Goal: Transaction & Acquisition: Purchase product/service

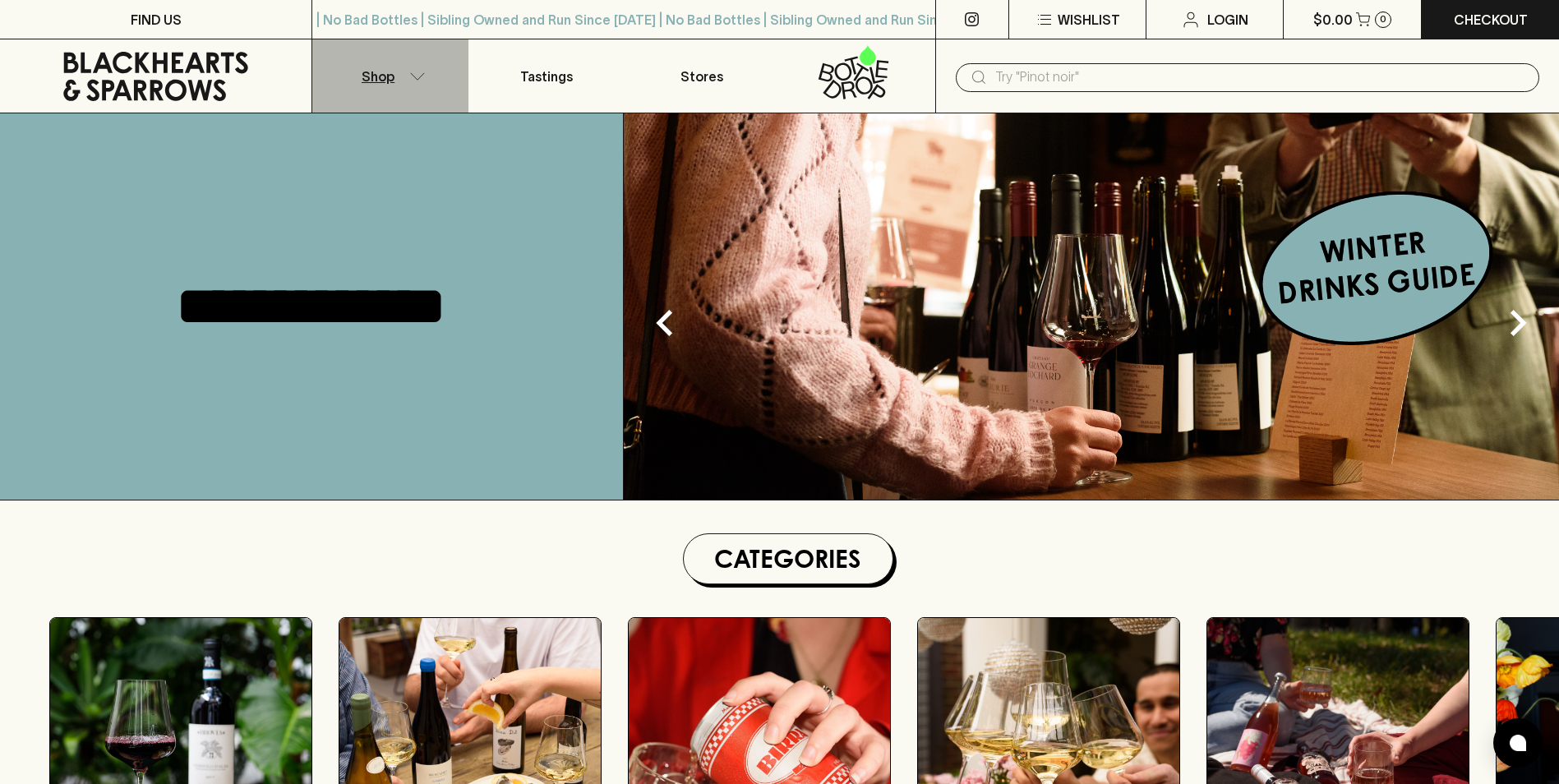
click at [420, 77] on icon "button" at bounding box center [417, 76] width 16 height 9
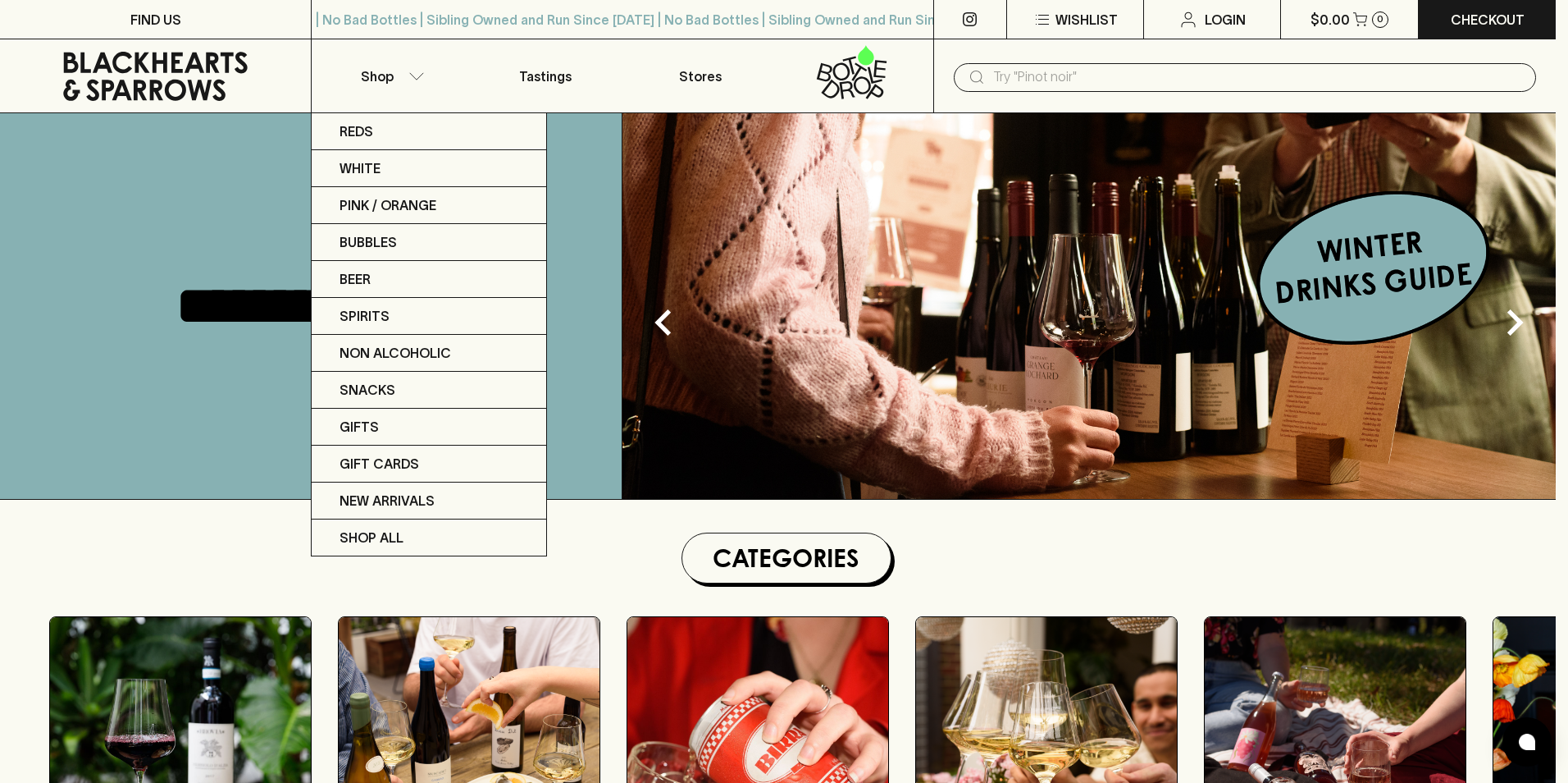
click at [630, 142] on div at bounding box center [784, 391] width 1568 height 783
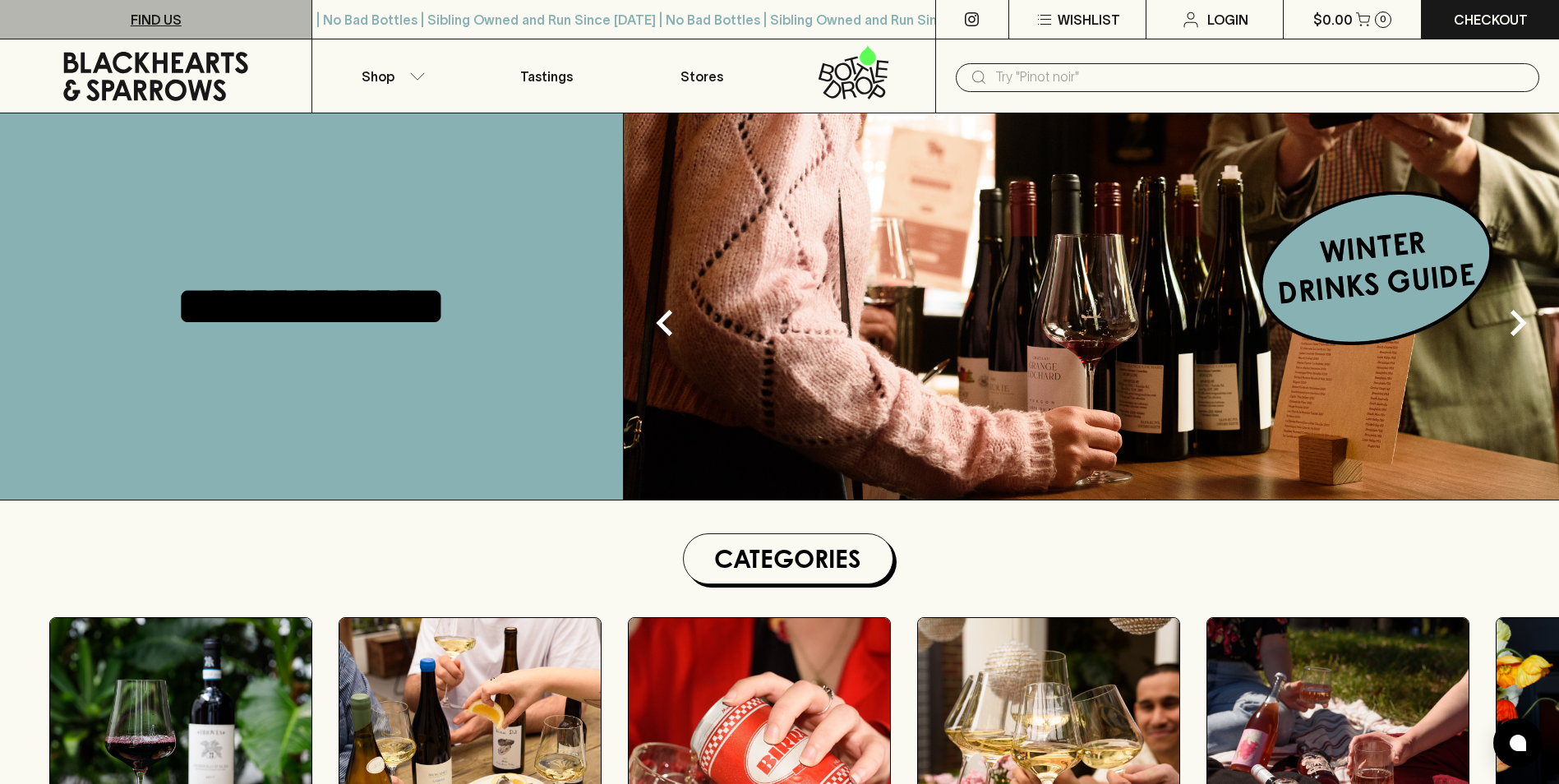
click at [169, 17] on p "FIND US" at bounding box center [156, 19] width 51 height 20
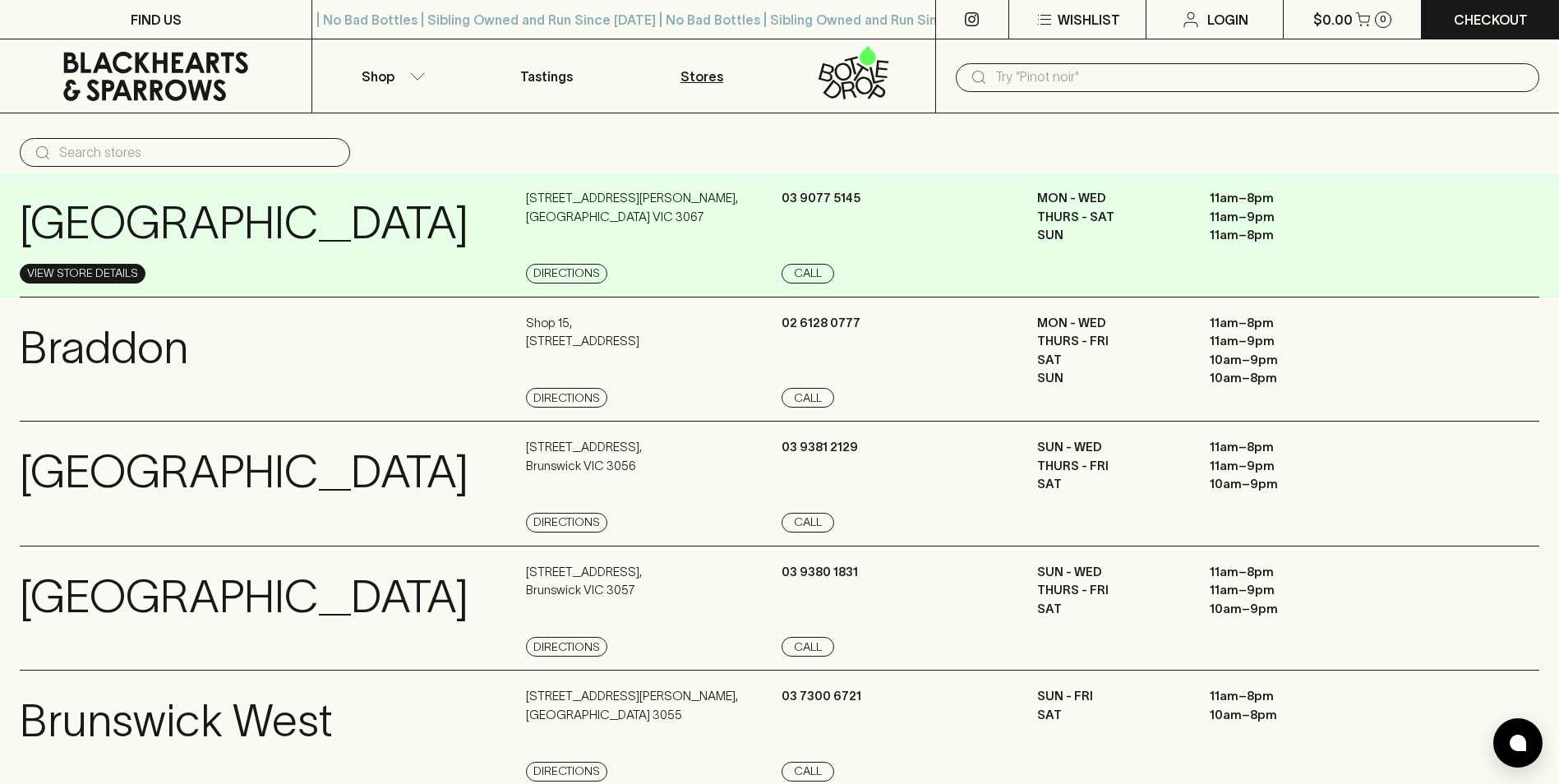
click at [117, 266] on link "View Store Details" at bounding box center [83, 273] width 126 height 20
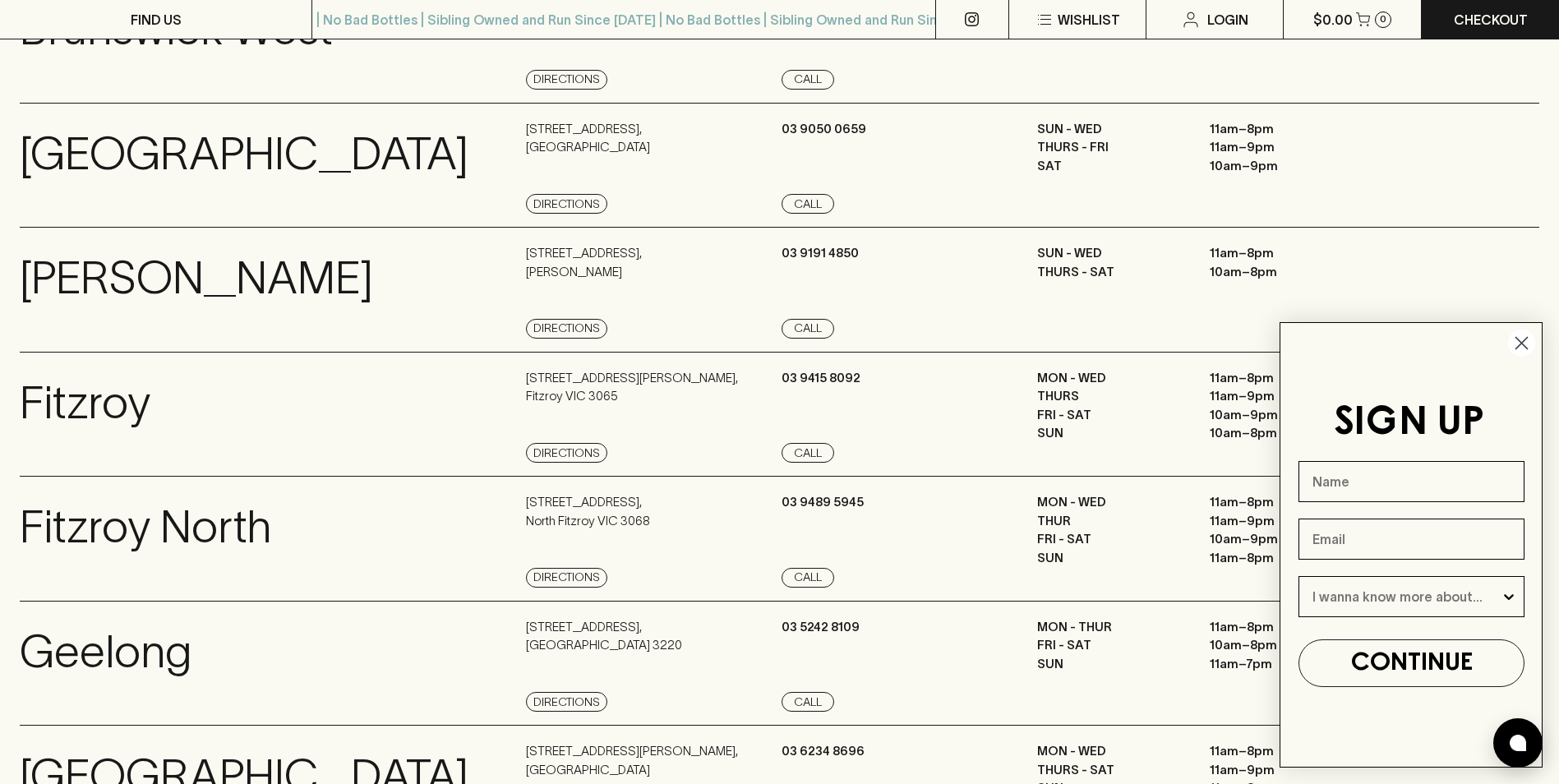
scroll to position [821, 0]
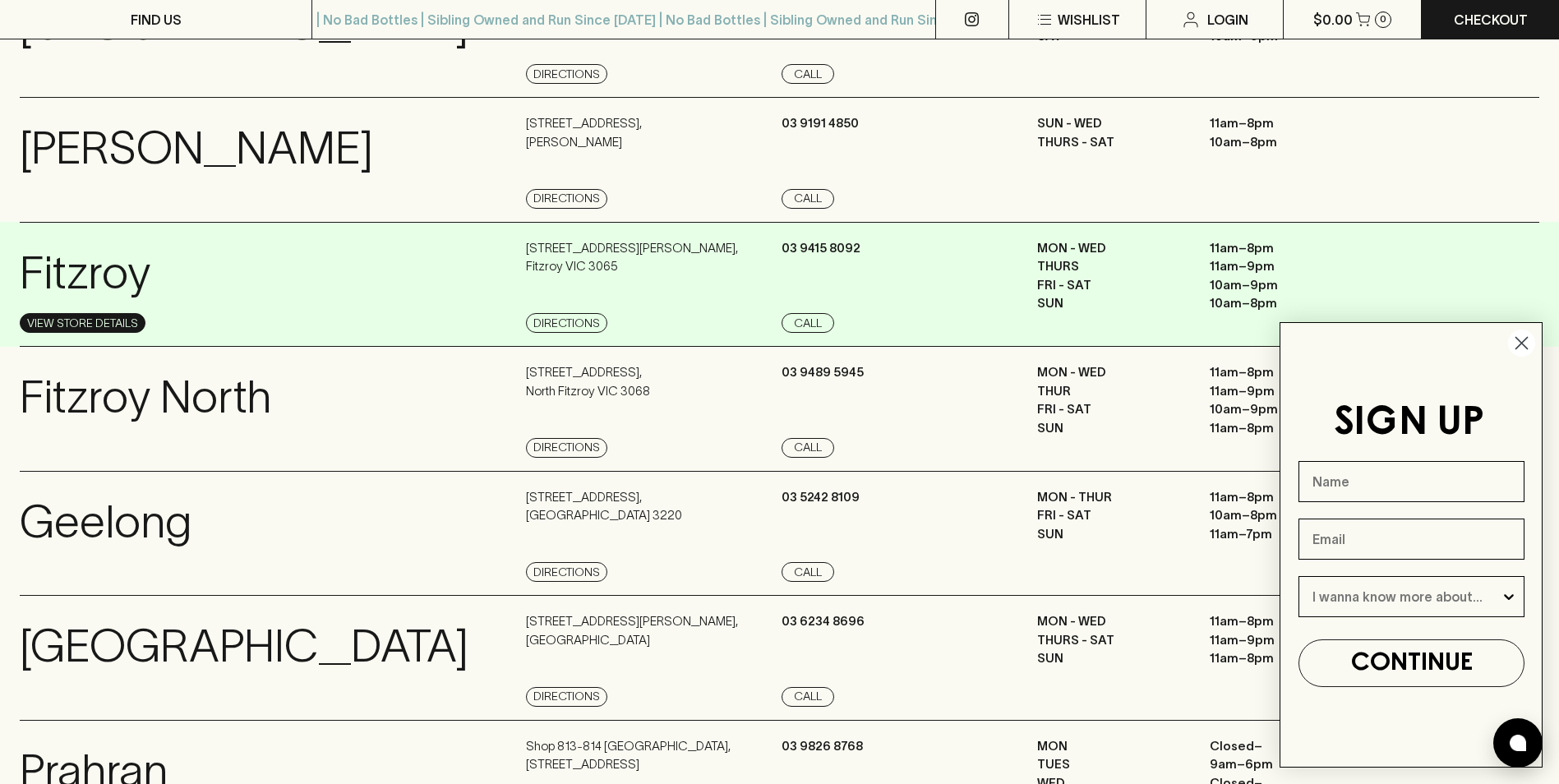
click at [88, 326] on link "View Store Details" at bounding box center [83, 322] width 126 height 20
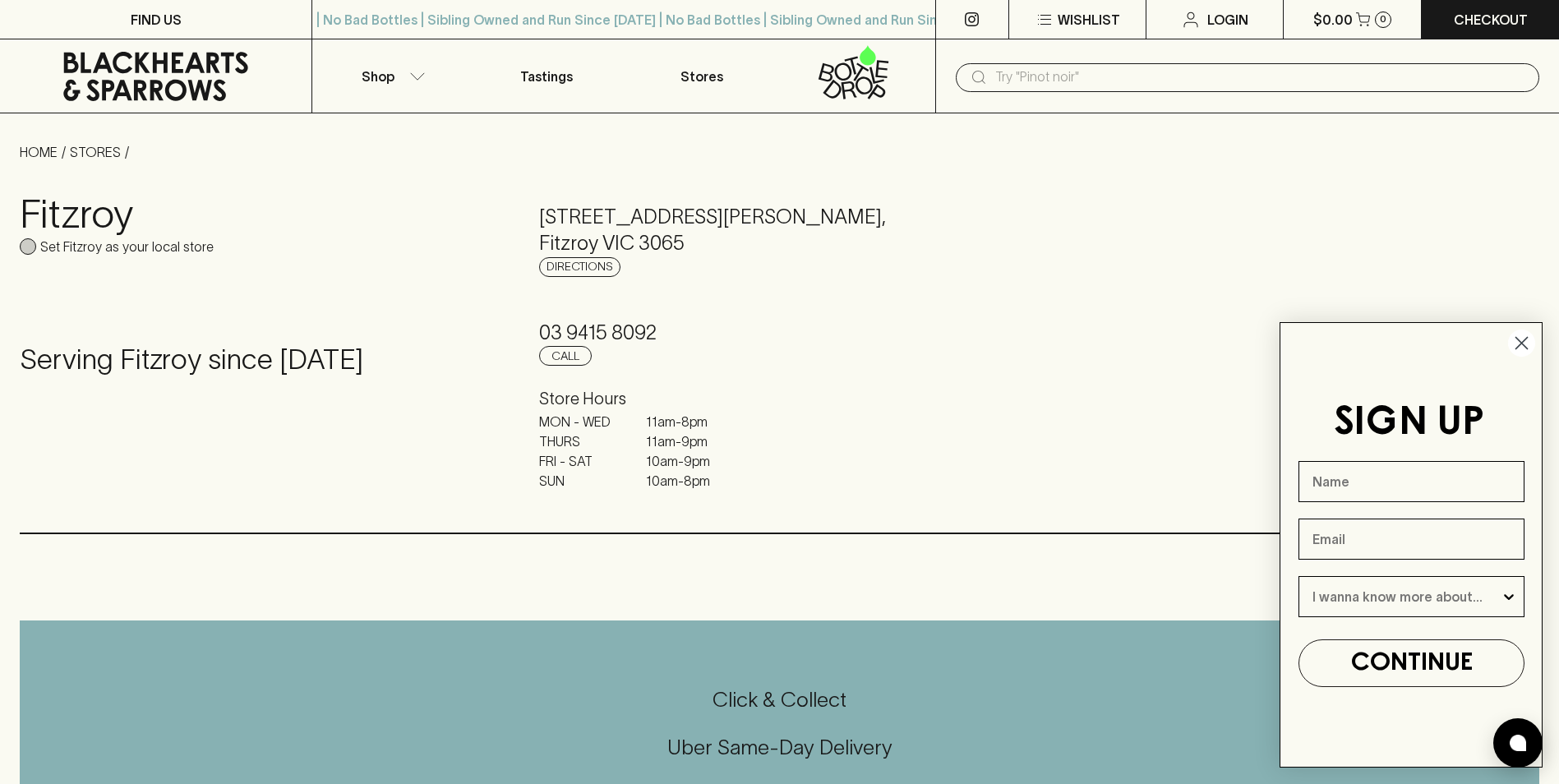
click at [25, 244] on input "Set Fitzroy as your local store" at bounding box center [28, 246] width 16 height 16
checkbox input "true"
click at [1522, 334] on circle "Close dialog" at bounding box center [1522, 343] width 27 height 27
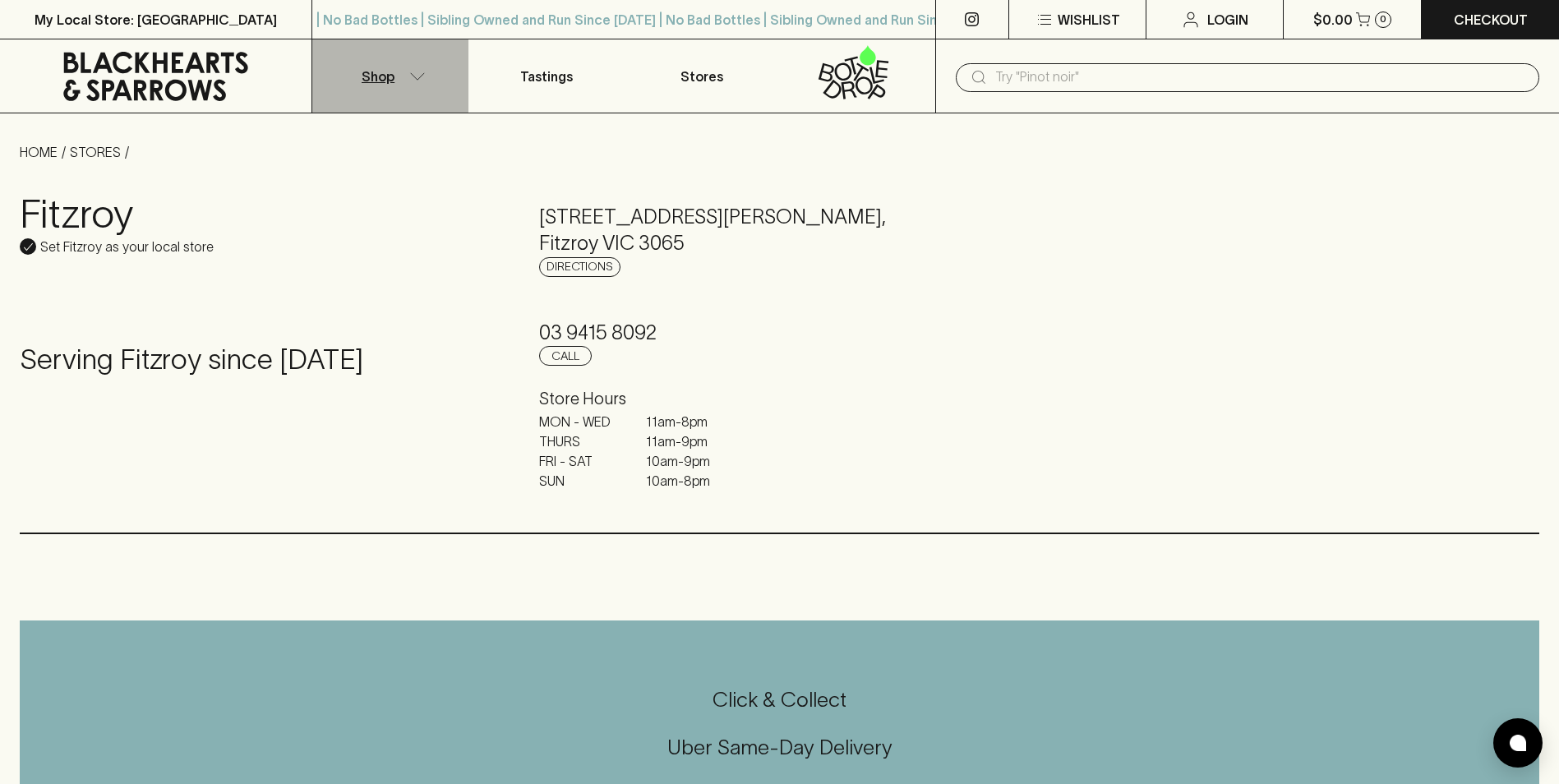
click at [420, 78] on icon "button" at bounding box center [417, 76] width 16 height 9
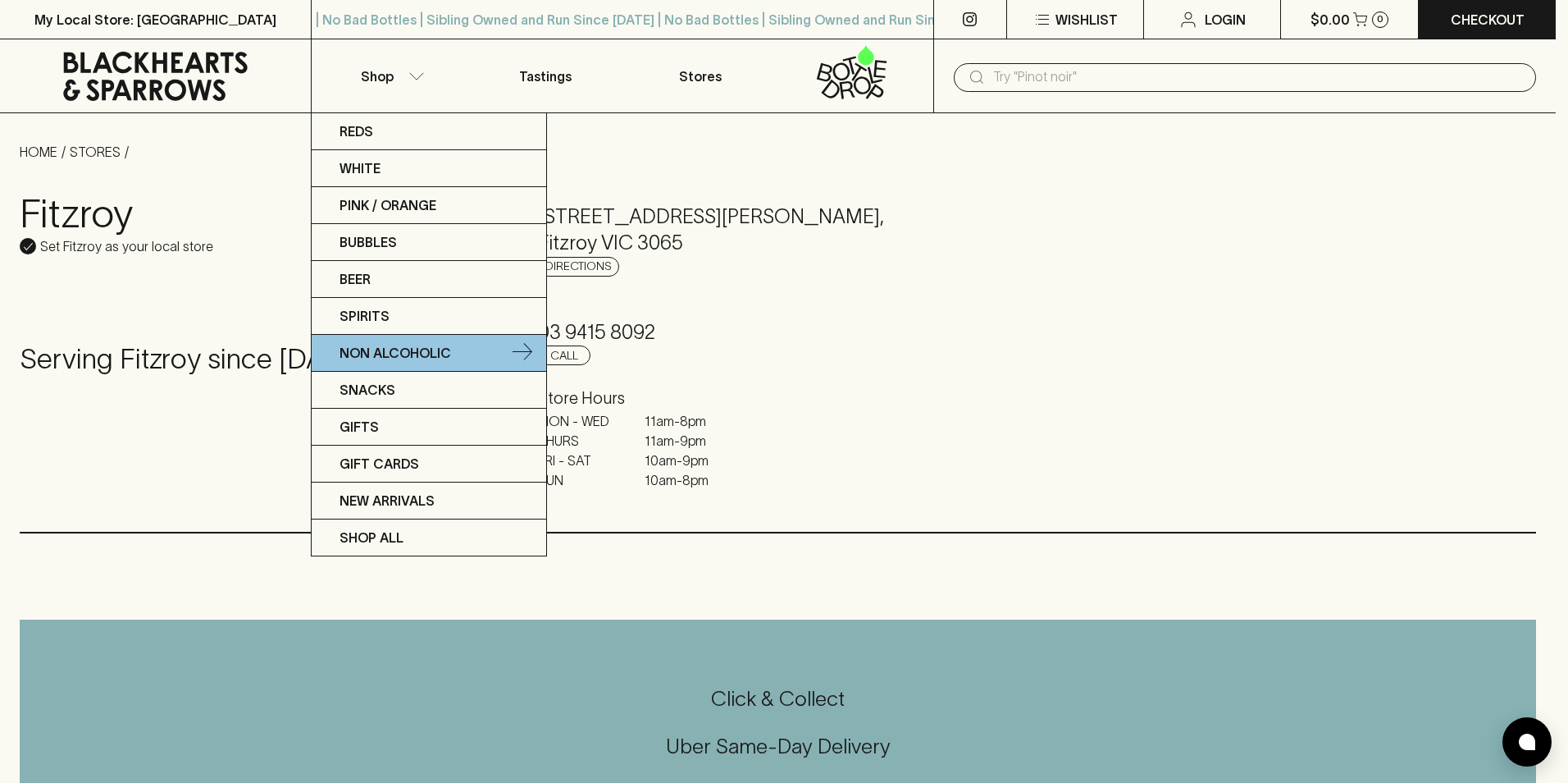
click at [408, 347] on p "Non Alcoholic" at bounding box center [395, 353] width 111 height 20
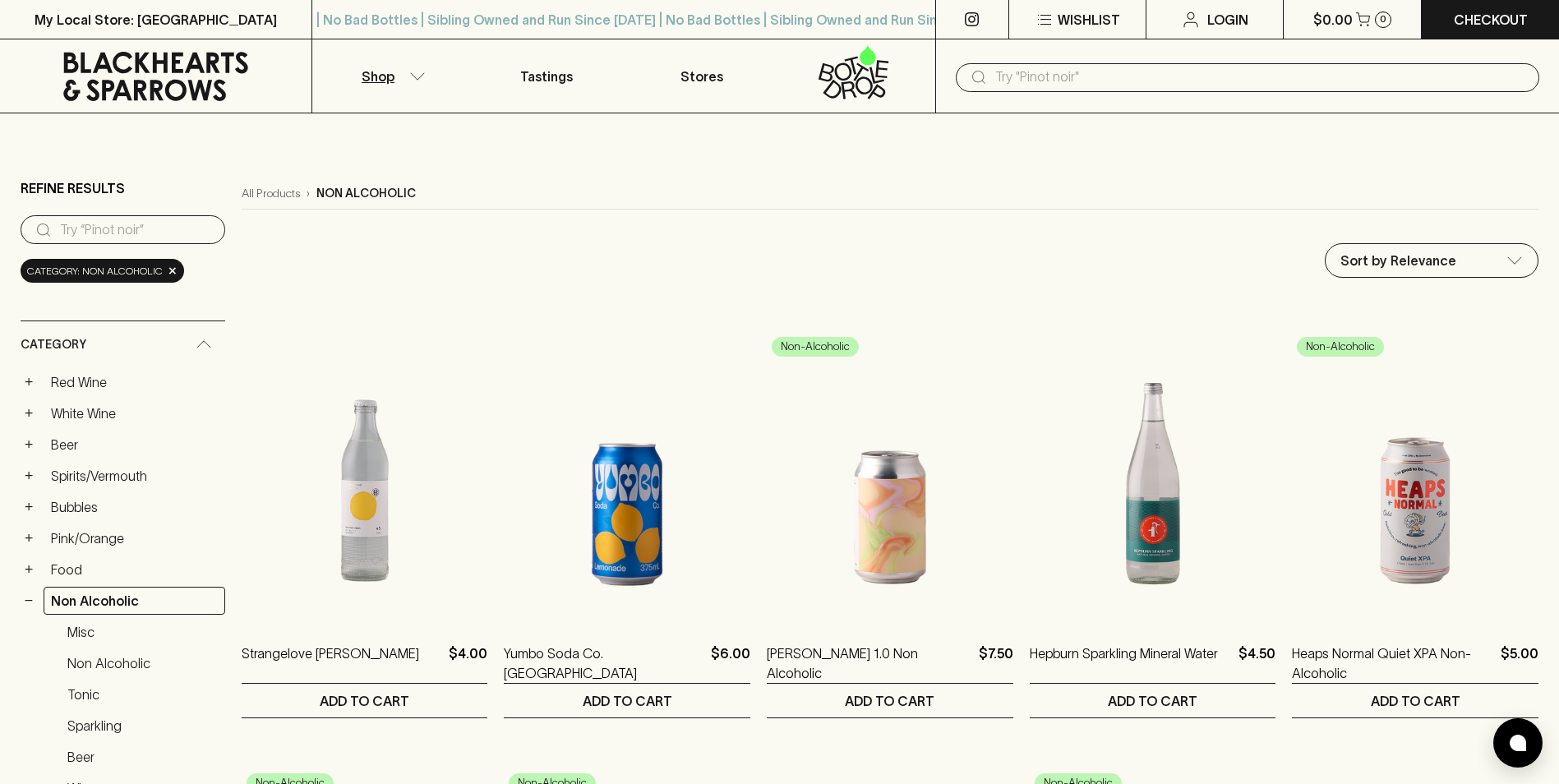
click at [130, 228] on input "search" at bounding box center [136, 229] width 152 height 26
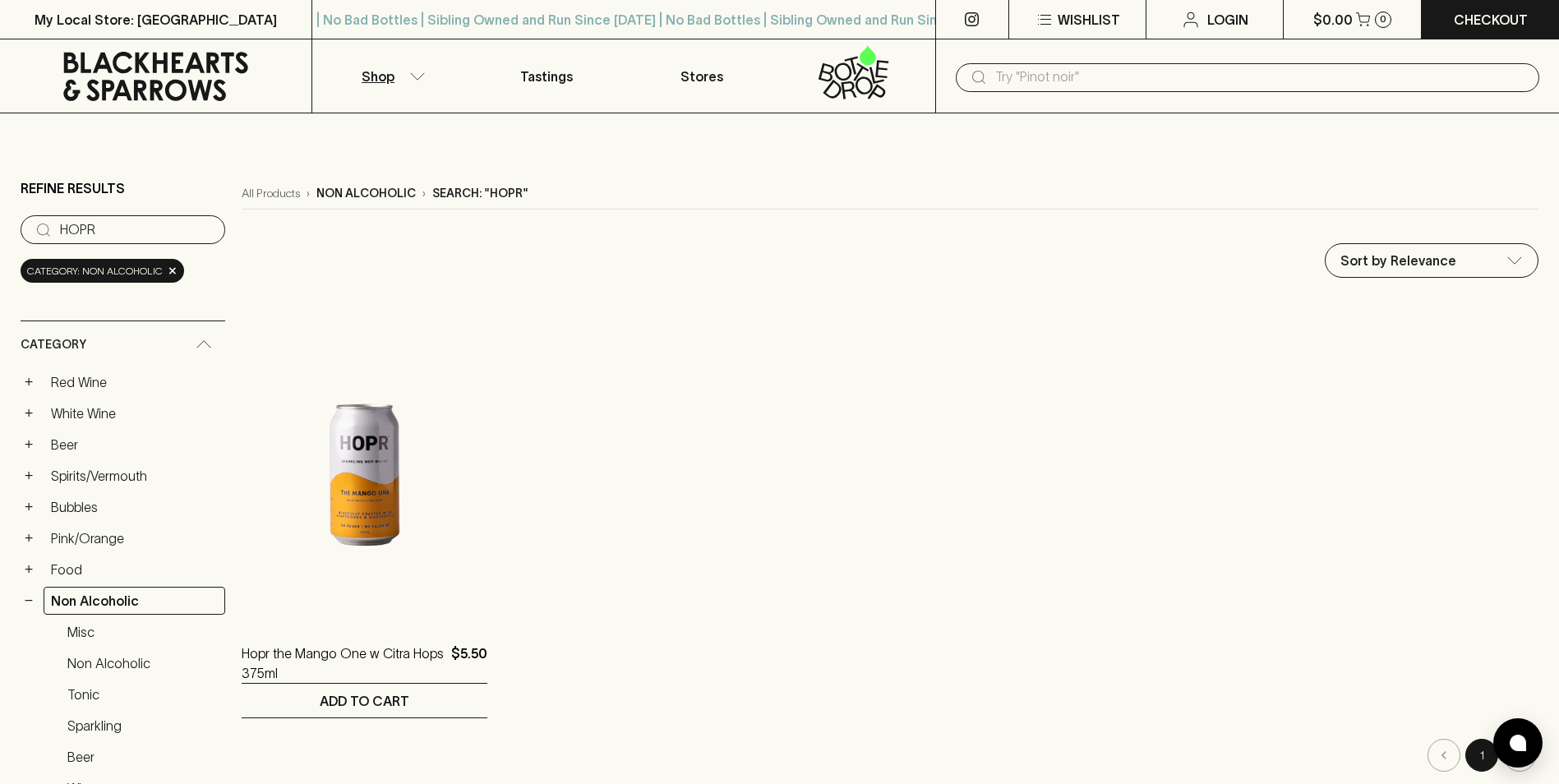
type input "HOPR"
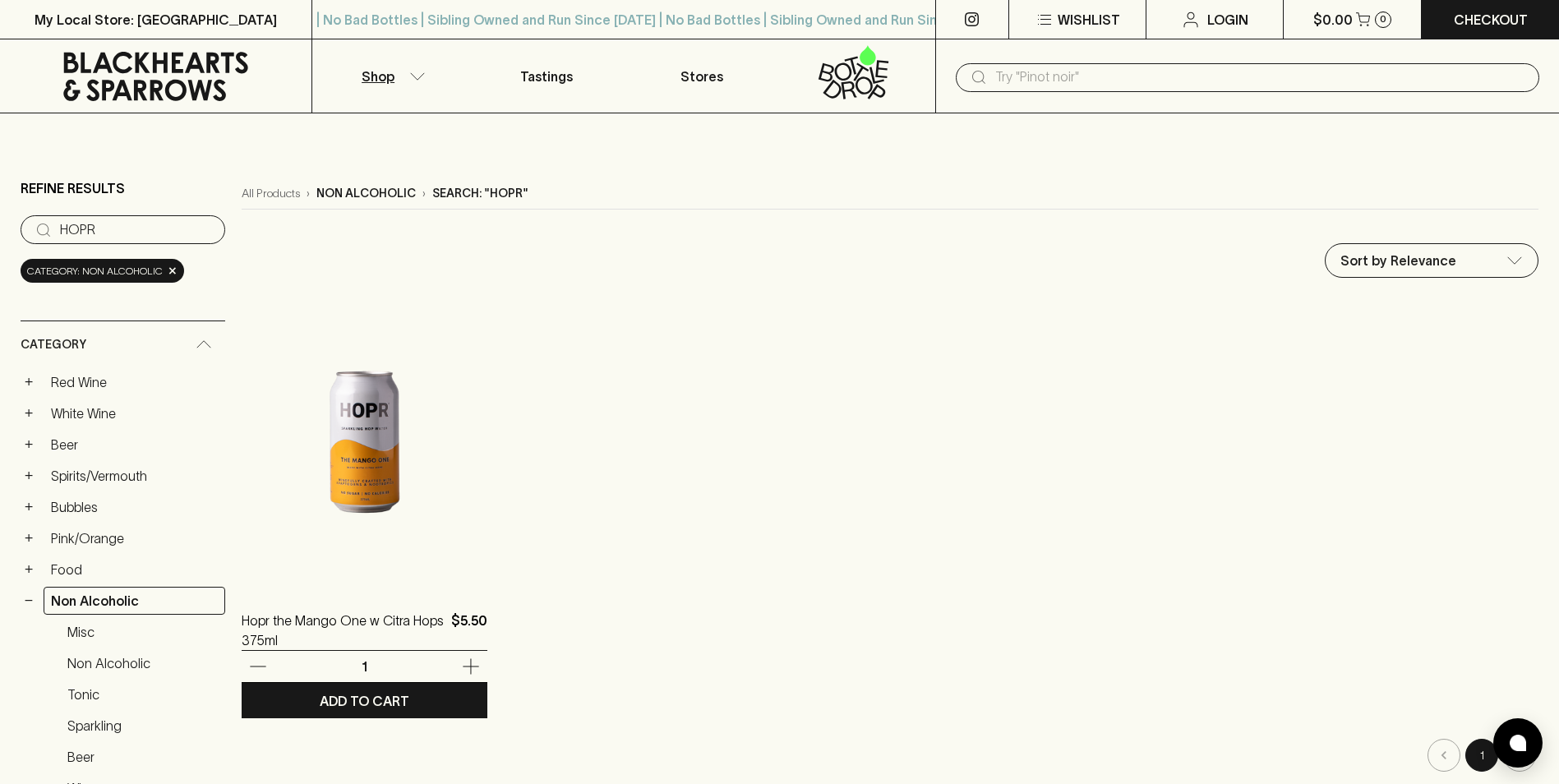
click at [360, 470] on img at bounding box center [365, 442] width 247 height 288
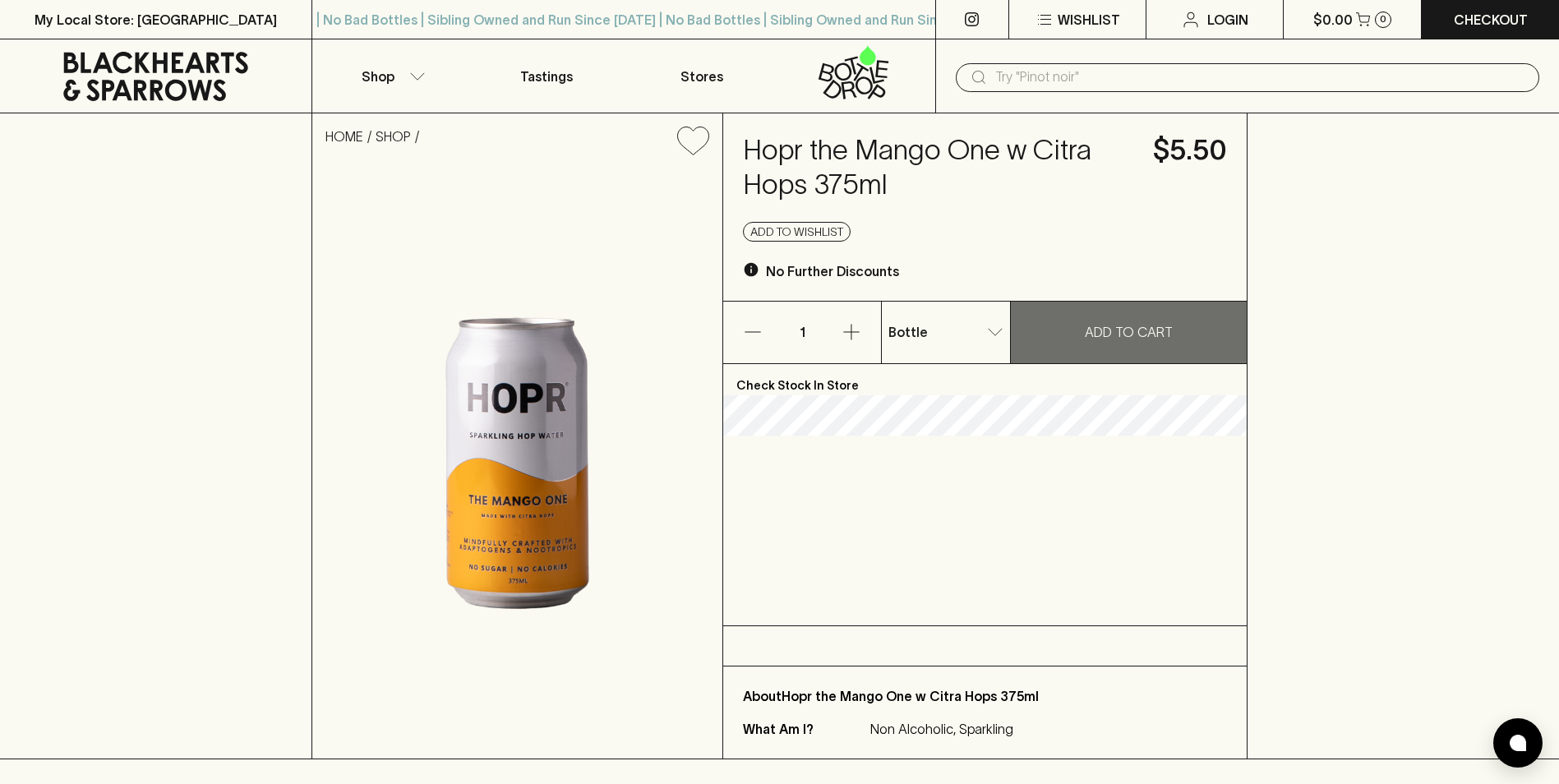
click at [1135, 328] on p "ADD TO CART" at bounding box center [1129, 332] width 88 height 20
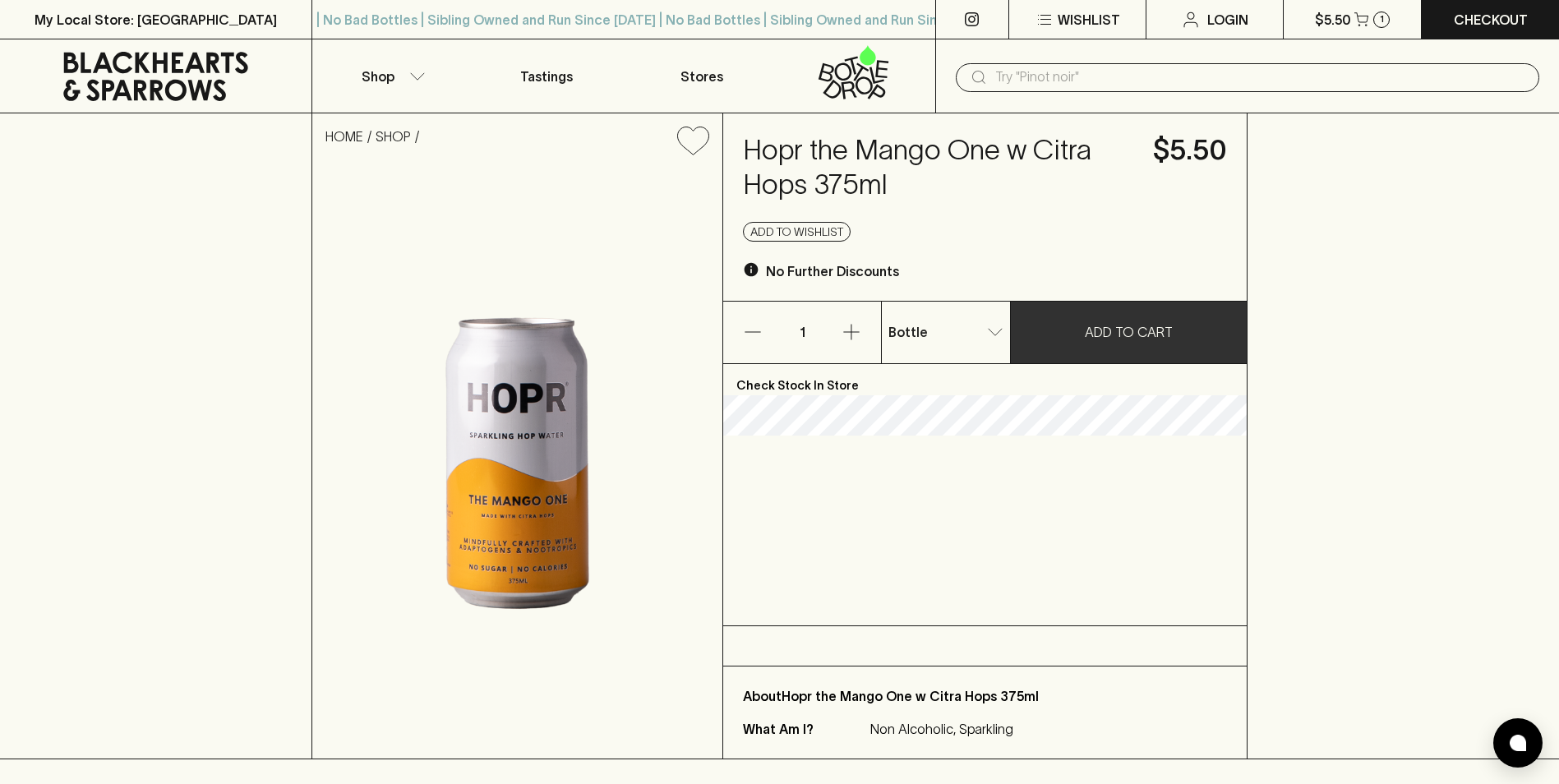
click at [796, 378] on p "Check Stock In Store" at bounding box center [985, 379] width 523 height 32
click at [849, 329] on icon "button" at bounding box center [851, 332] width 20 height 20
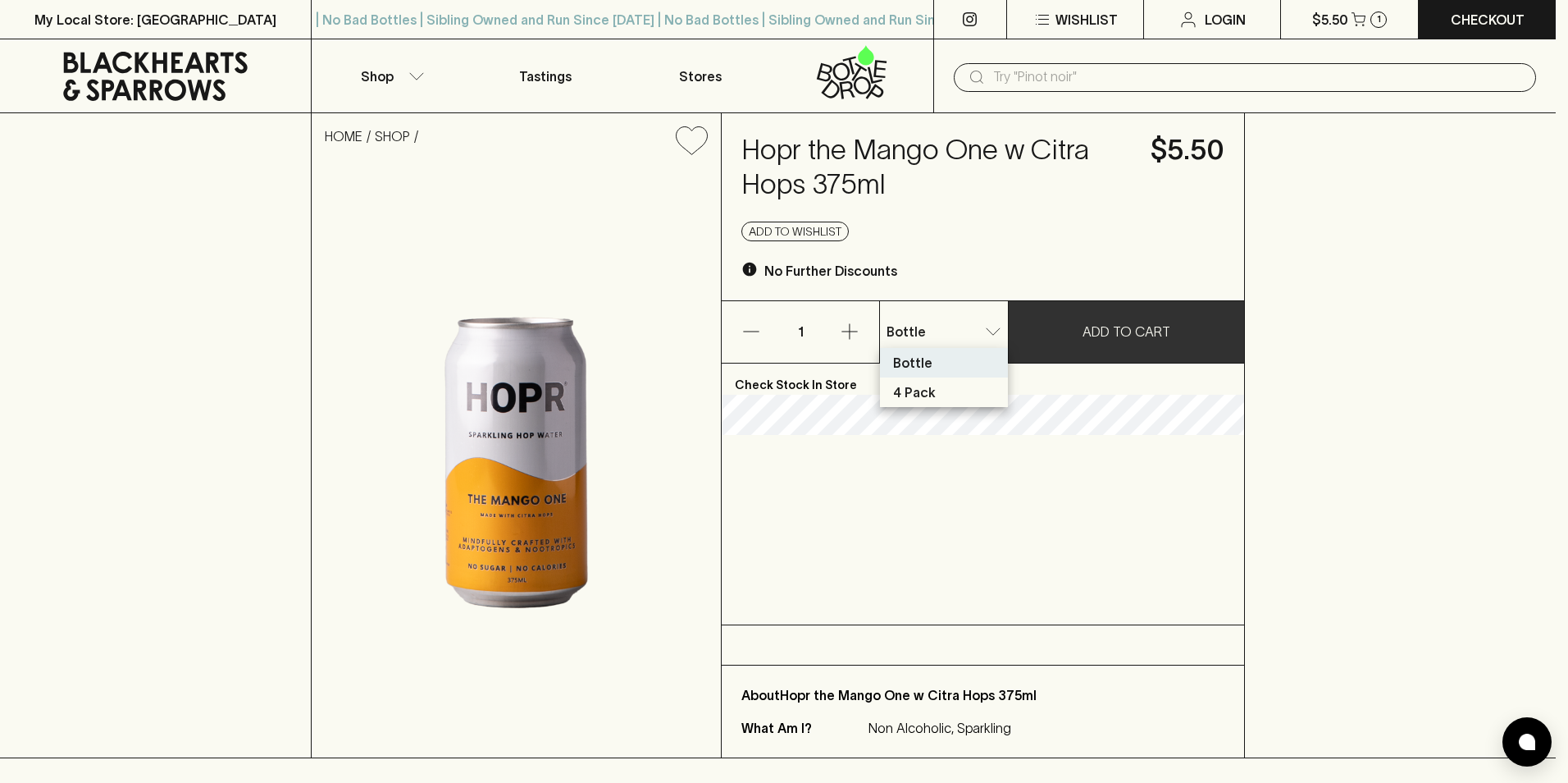
click at [951, 393] on li "4 Pack" at bounding box center [944, 392] width 128 height 30
type input "1"
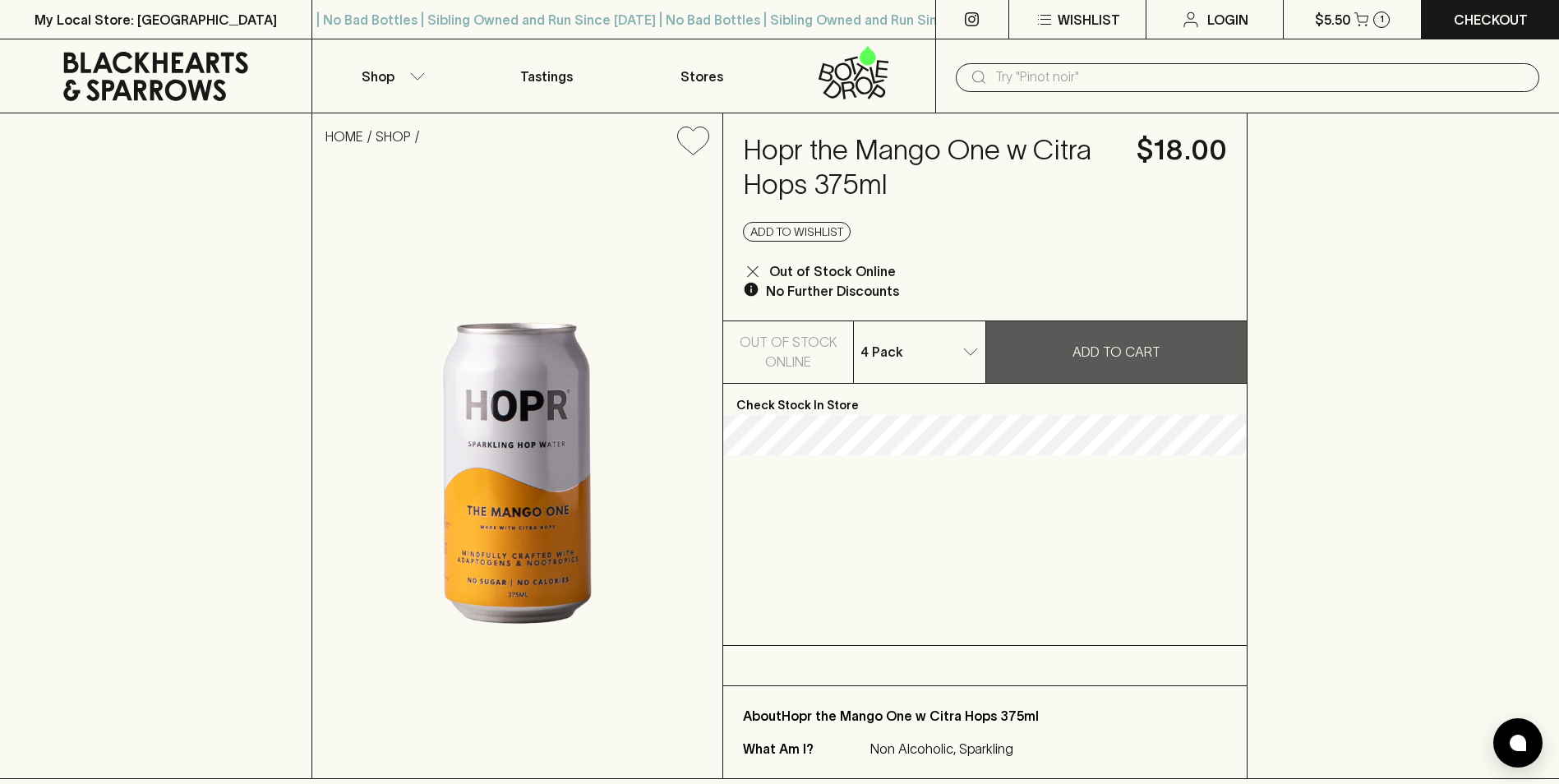
click at [817, 409] on p "Check Stock In Store" at bounding box center [985, 399] width 523 height 32
click at [702, 76] on p "Stores" at bounding box center [702, 76] width 43 height 20
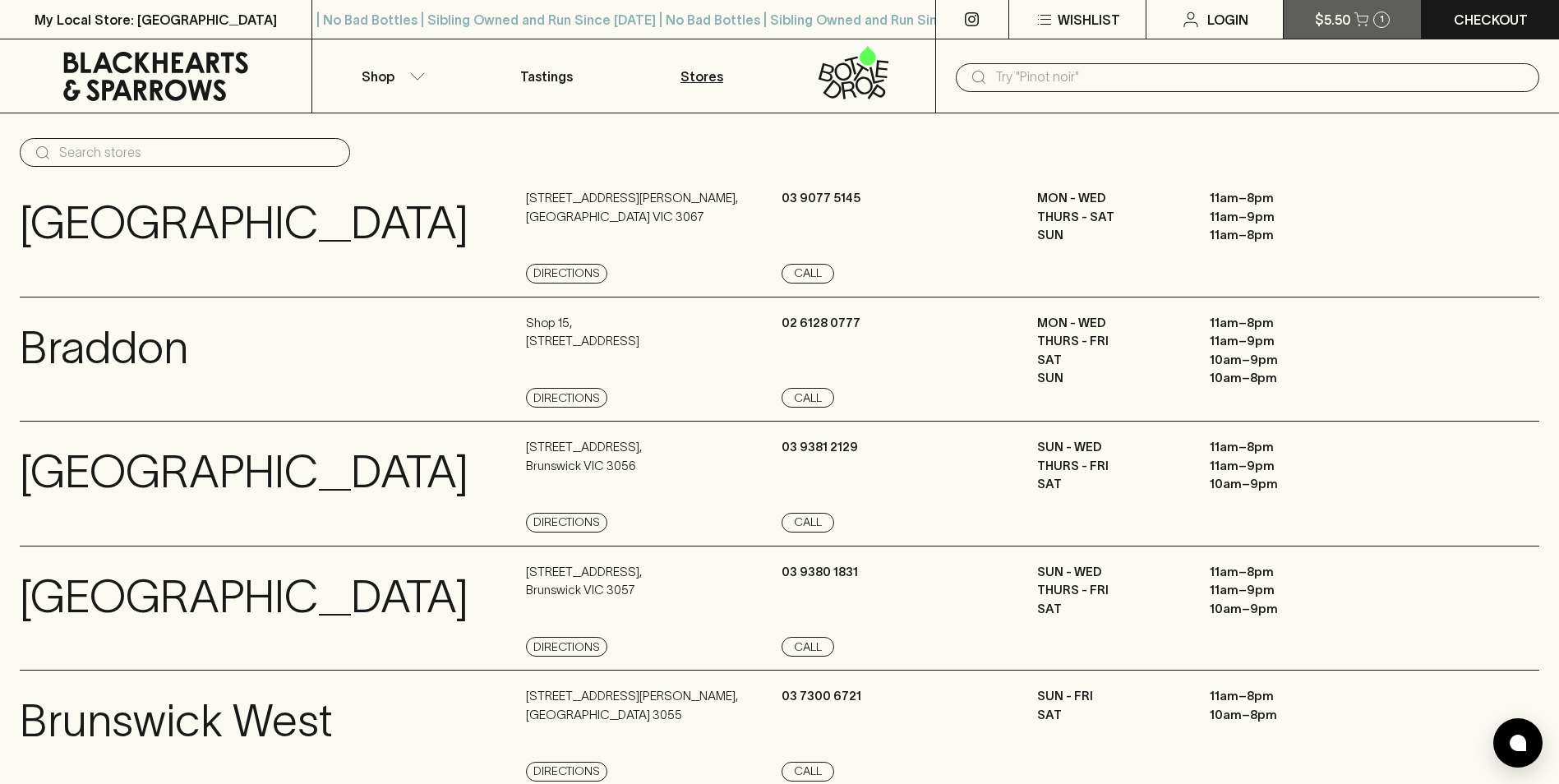
click at [1358, 24] on icon "button" at bounding box center [1361, 19] width 14 height 14
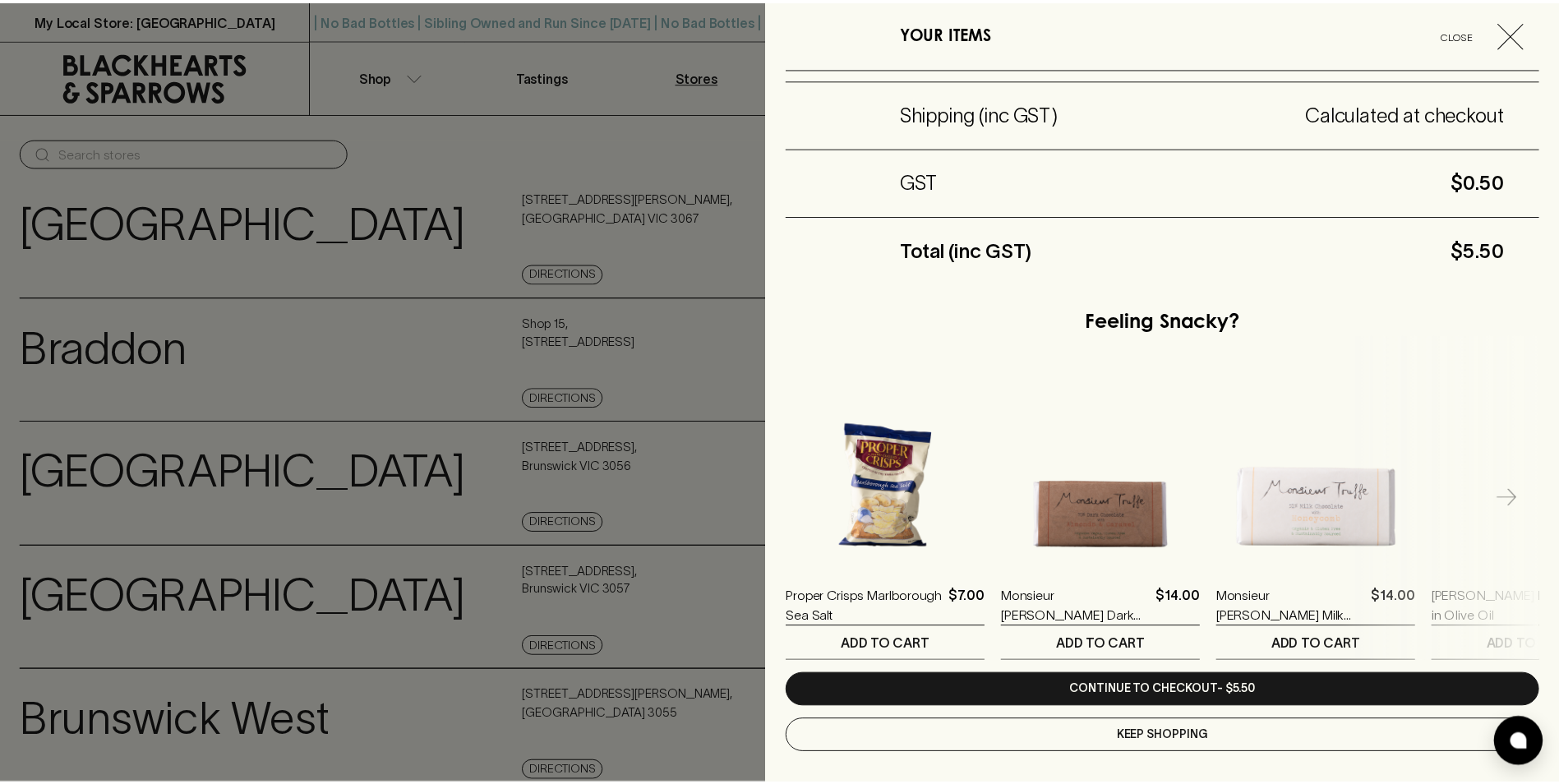
scroll to position [212, 0]
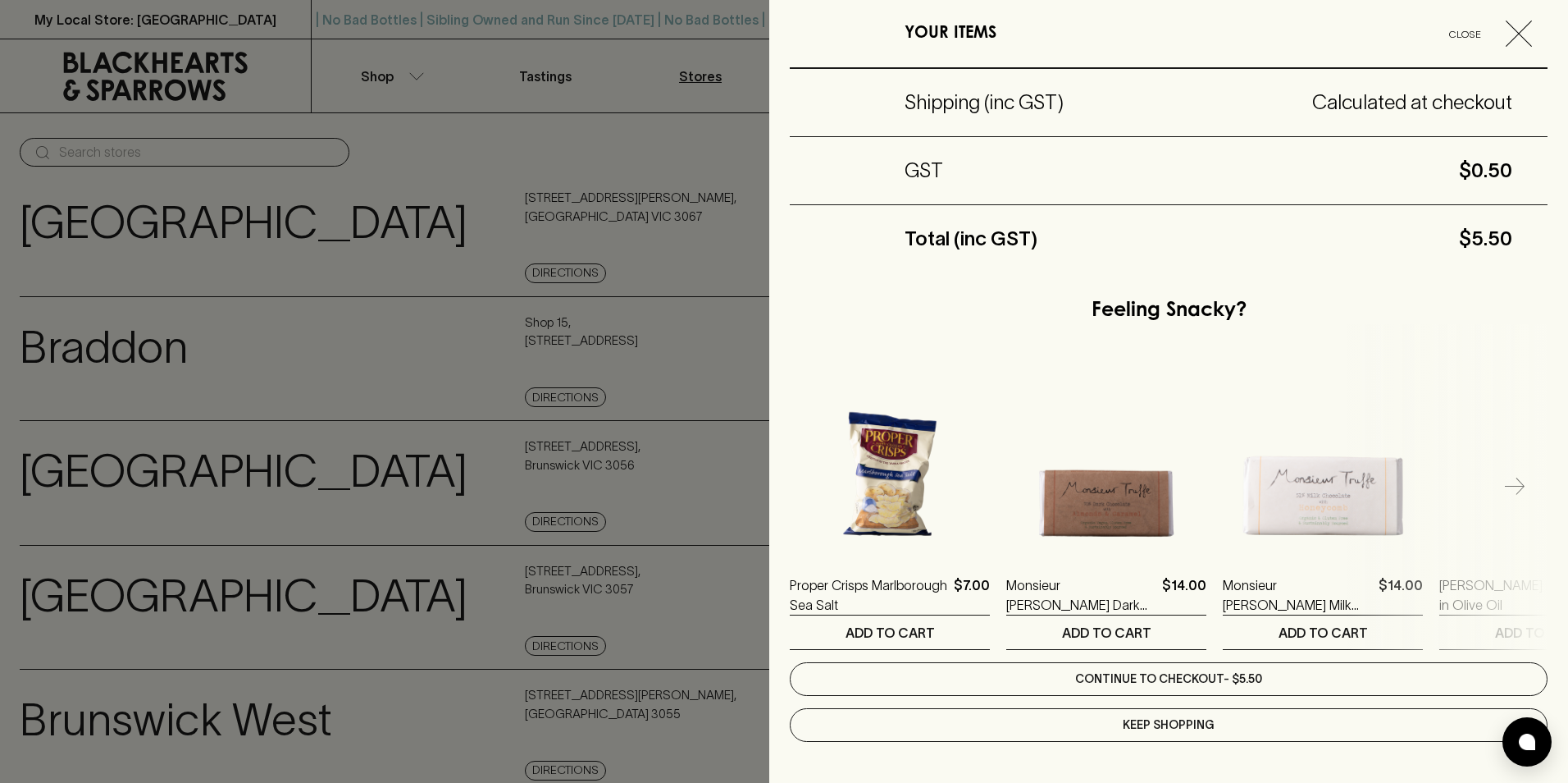
click at [1230, 680] on link "Continue to checkout - $5.50" at bounding box center [1169, 679] width 758 height 34
